Goal: Task Accomplishment & Management: Manage account settings

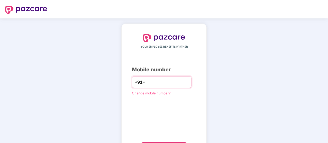
type input "**********"
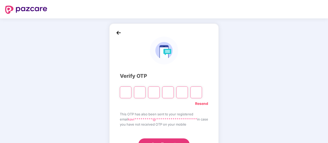
type input "*"
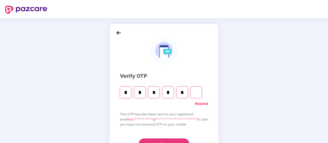
type input "*"
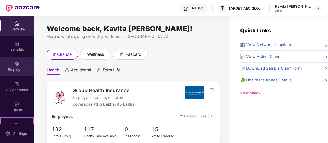
click at [12, 66] on div "Employees" at bounding box center [17, 66] width 34 height 19
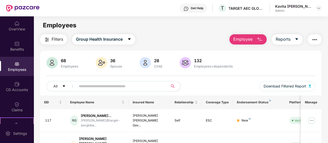
click at [258, 37] on img "button" at bounding box center [259, 40] width 6 height 6
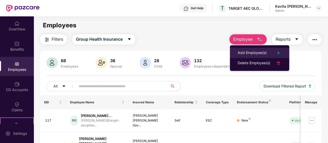
click at [258, 51] on div "Add Employee(s)" at bounding box center [251, 53] width 29 height 6
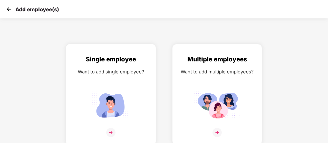
click at [113, 108] on img at bounding box center [111, 105] width 46 height 32
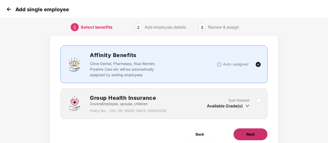
scroll to position [46, 0]
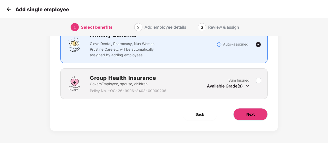
click at [246, 117] on button "Next" at bounding box center [250, 114] width 34 height 12
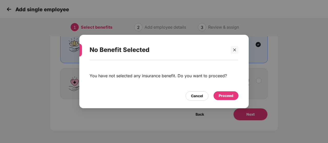
click at [227, 96] on div "Proceed" at bounding box center [225, 96] width 15 height 6
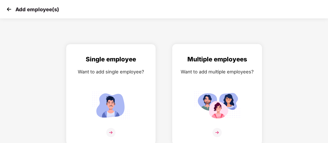
click at [210, 103] on img at bounding box center [217, 105] width 46 height 32
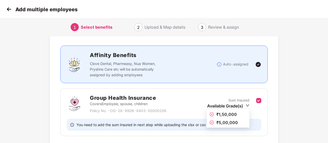
scroll to position [51, 0]
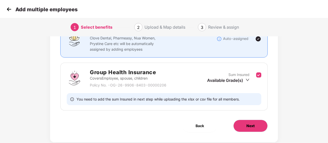
click at [246, 127] on button "Next" at bounding box center [250, 126] width 34 height 12
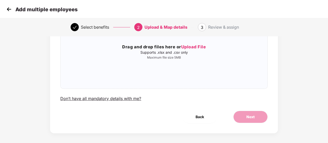
scroll to position [63, 0]
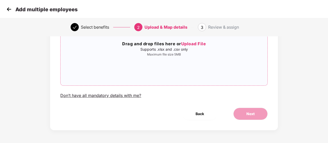
click at [196, 45] on span "Upload File" at bounding box center [193, 43] width 25 height 5
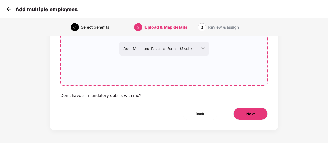
click at [245, 113] on button "Next" at bounding box center [250, 114] width 34 height 12
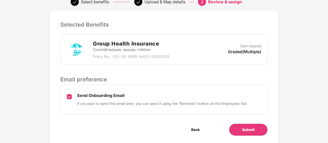
scroll to position [147, 0]
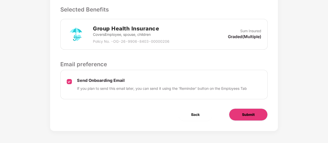
click at [256, 114] on button "Submit" at bounding box center [248, 115] width 39 height 12
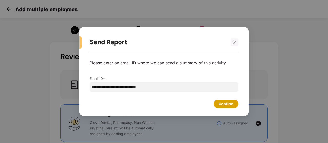
click at [230, 107] on div "Confirm" at bounding box center [225, 104] width 15 height 6
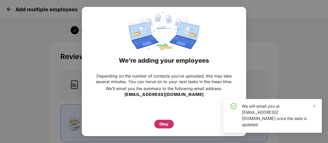
click at [166, 124] on div "Okay" at bounding box center [163, 125] width 9 height 6
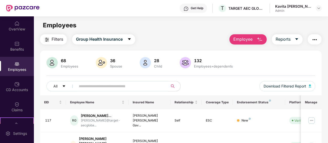
click at [96, 87] on input "text" at bounding box center [120, 87] width 82 height 8
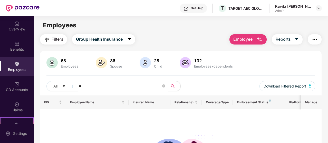
type input "*"
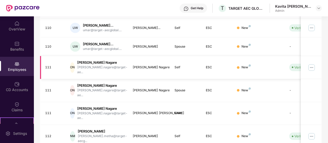
scroll to position [184, 0]
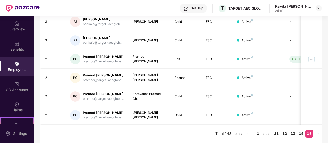
scroll to position [151, 0]
click at [310, 135] on link "15" at bounding box center [309, 134] width 8 height 8
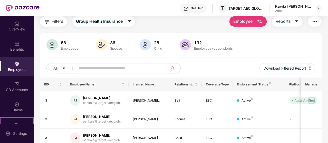
scroll to position [0, 0]
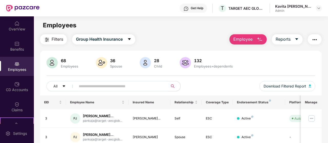
click at [55, 65] on img at bounding box center [51, 62] width 11 height 11
click at [62, 60] on div "68" at bounding box center [69, 60] width 19 height 5
click at [50, 60] on img at bounding box center [51, 62] width 11 height 11
click at [18, 65] on img at bounding box center [16, 64] width 5 height 5
click at [309, 86] on img "button" at bounding box center [309, 86] width 3 height 3
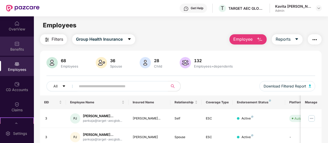
click at [15, 45] on img at bounding box center [16, 43] width 5 height 5
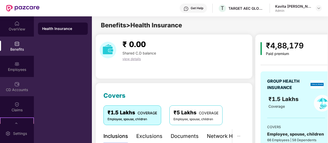
click at [13, 90] on div "CD Accounts" at bounding box center [17, 89] width 34 height 5
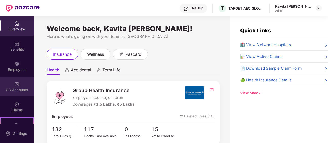
click at [17, 85] on img at bounding box center [16, 84] width 5 height 5
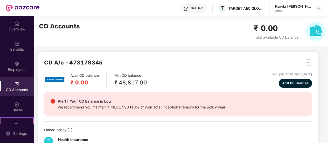
click at [290, 8] on div "Kavita [PERSON_NAME]" at bounding box center [293, 6] width 36 height 5
click at [320, 9] on img at bounding box center [318, 8] width 4 height 4
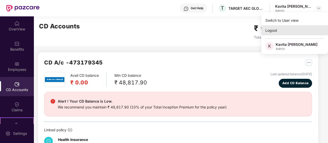
click at [278, 34] on div "Logout" at bounding box center [294, 30] width 67 height 10
